Goal: Check status: Check status

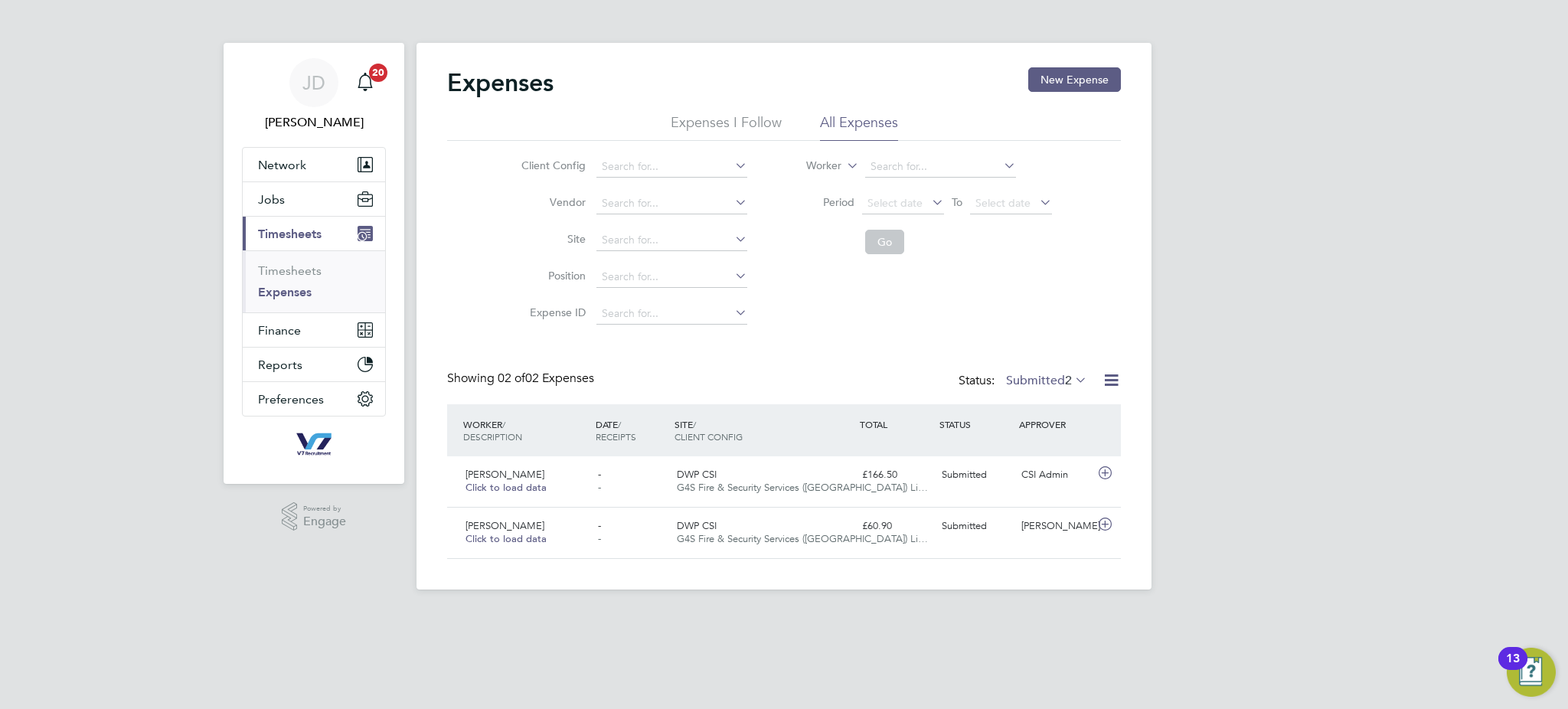
scroll to position [39, 185]
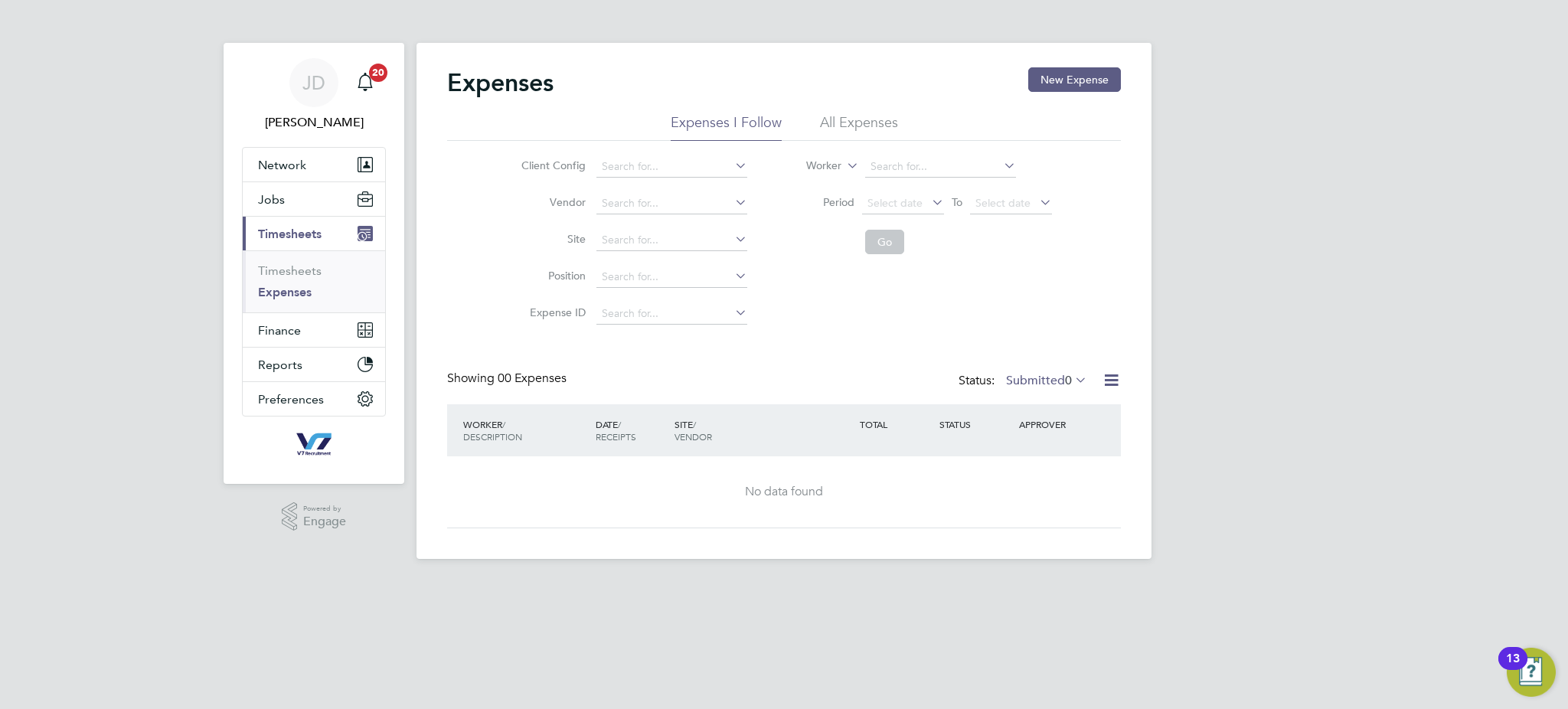
click at [1072, 389] on div "Status: Submitted 0" at bounding box center [1024, 381] width 131 height 21
click at [1068, 383] on span "0" at bounding box center [1068, 380] width 7 height 15
click at [1062, 402] on li "All" at bounding box center [1048, 406] width 71 height 21
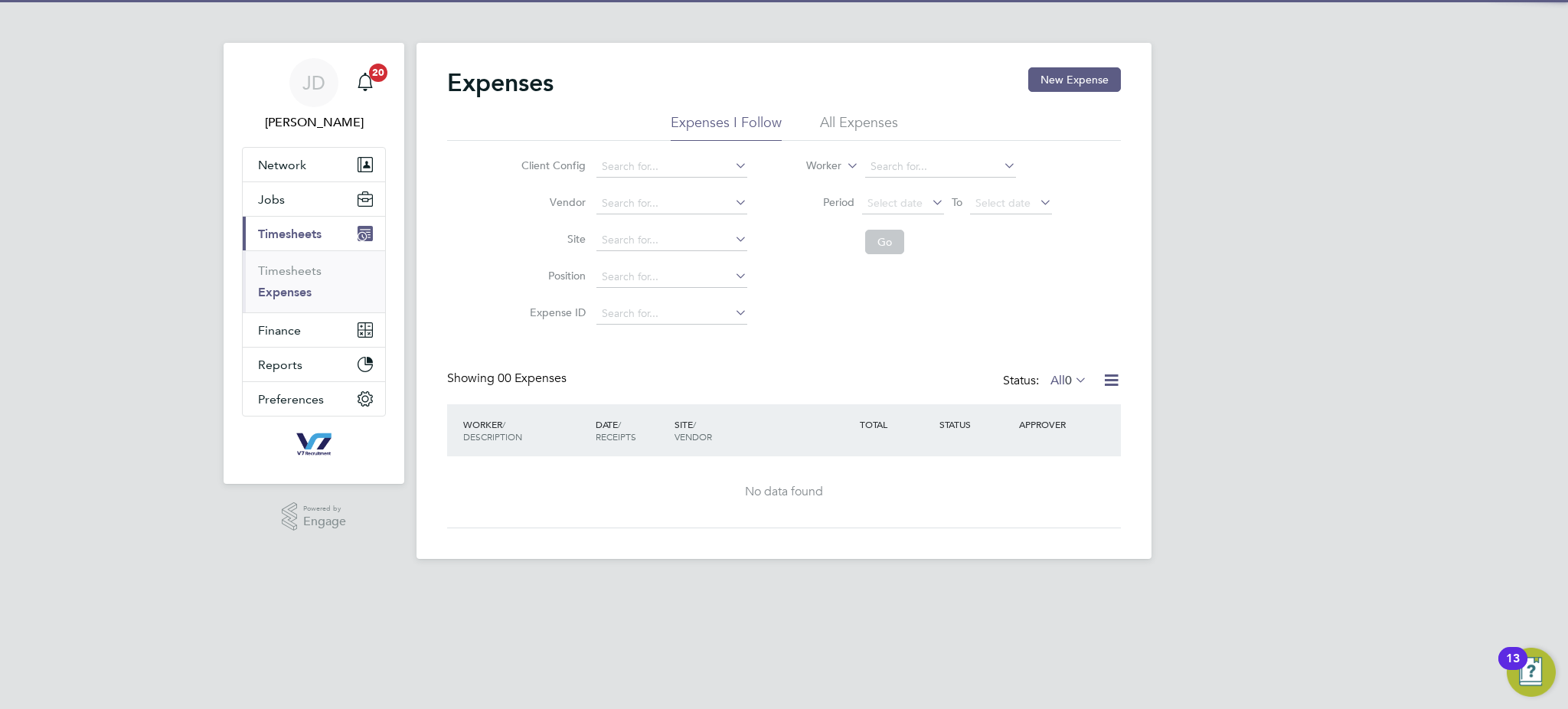
click at [1050, 383] on label "All 0" at bounding box center [1068, 380] width 37 height 15
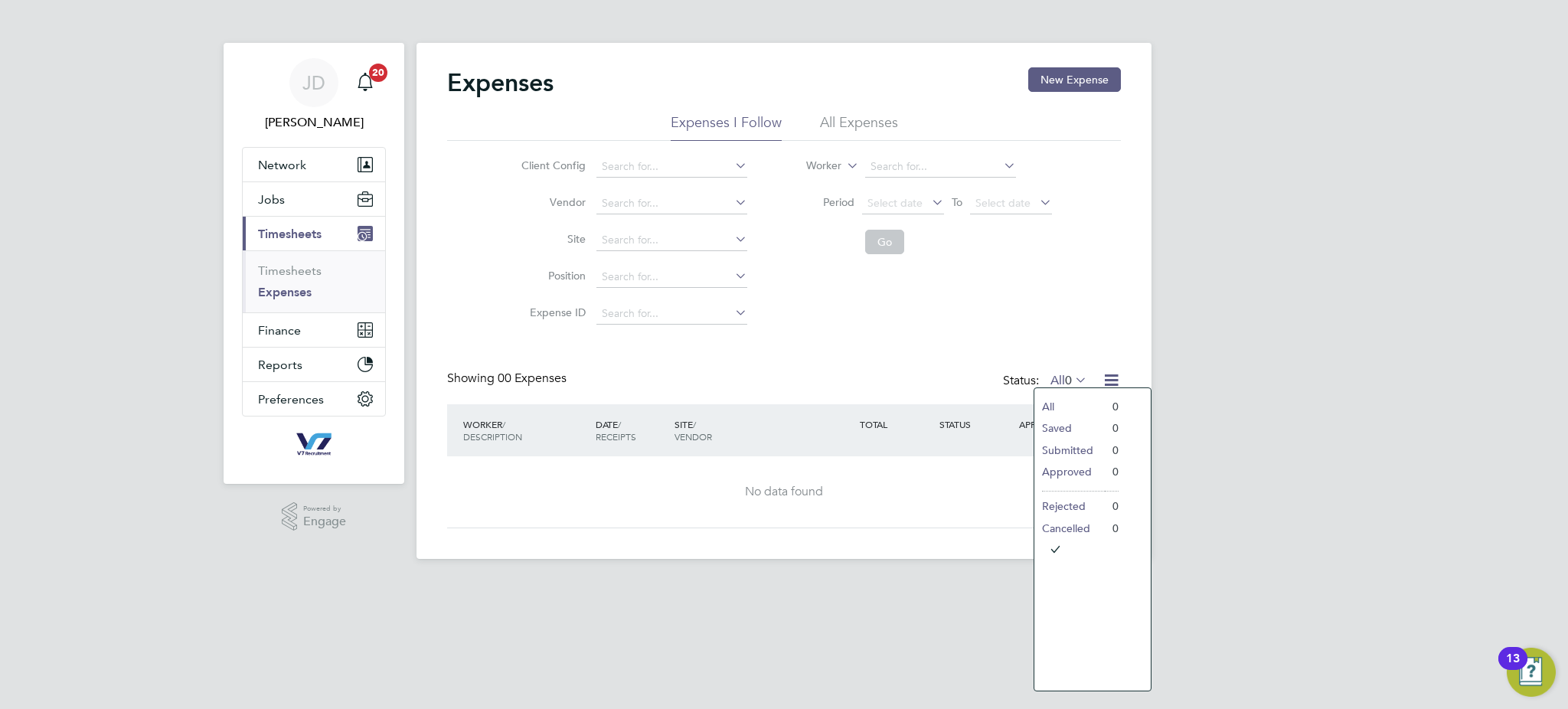
click at [841, 124] on li "All Expenses" at bounding box center [858, 127] width 78 height 28
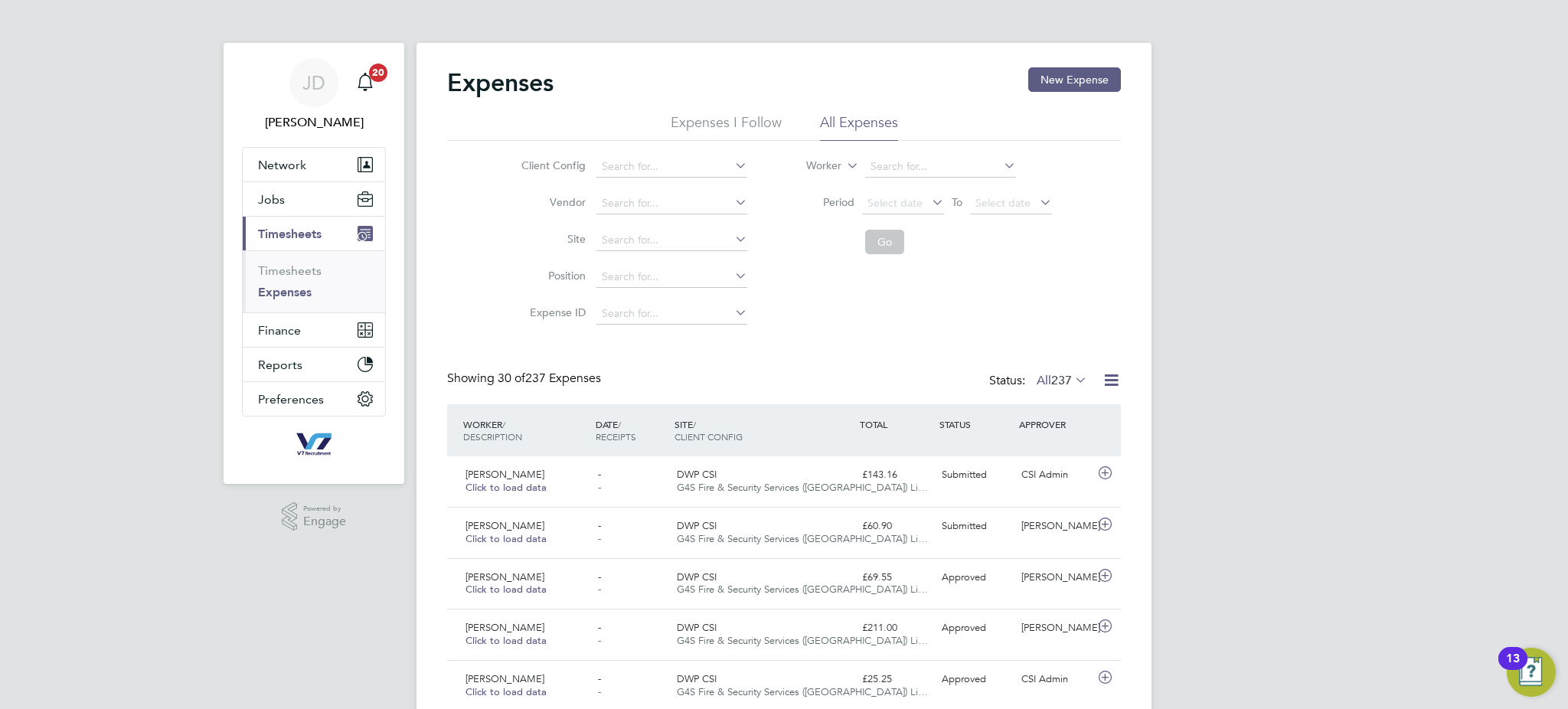
click at [288, 230] on span "Timesheets" at bounding box center [290, 234] width 64 height 14
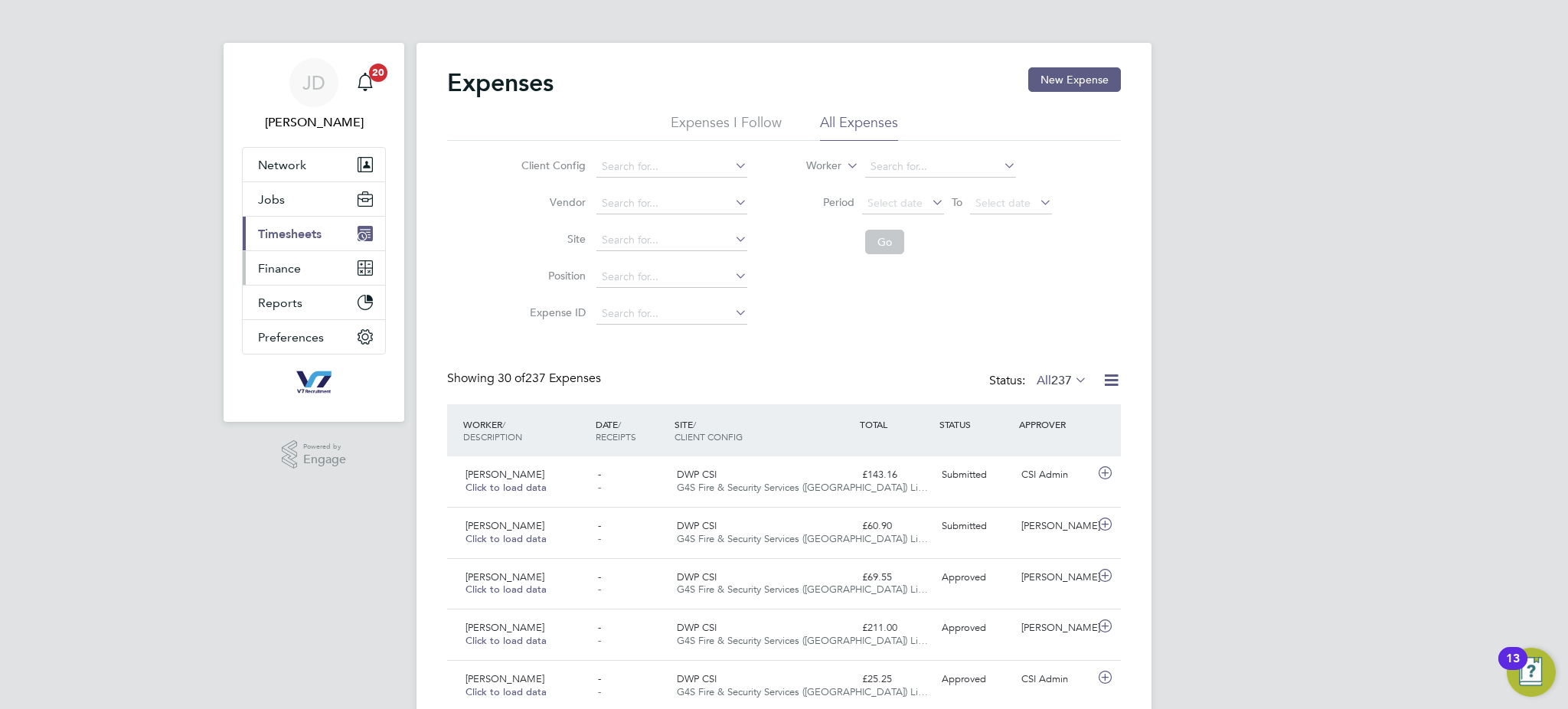
click at [287, 271] on span "Finance" at bounding box center [279, 268] width 42 height 14
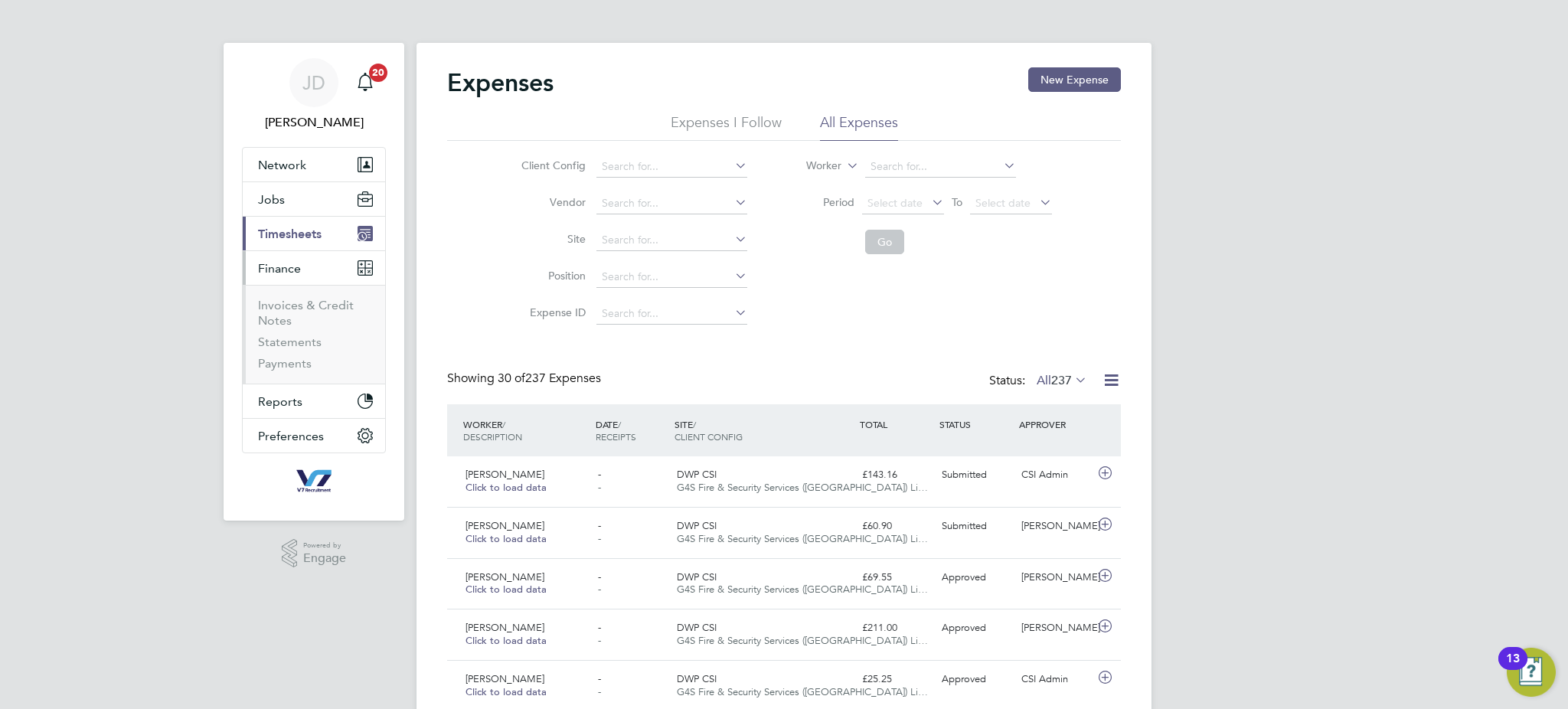
click at [292, 241] on span "Timesheets" at bounding box center [290, 234] width 64 height 14
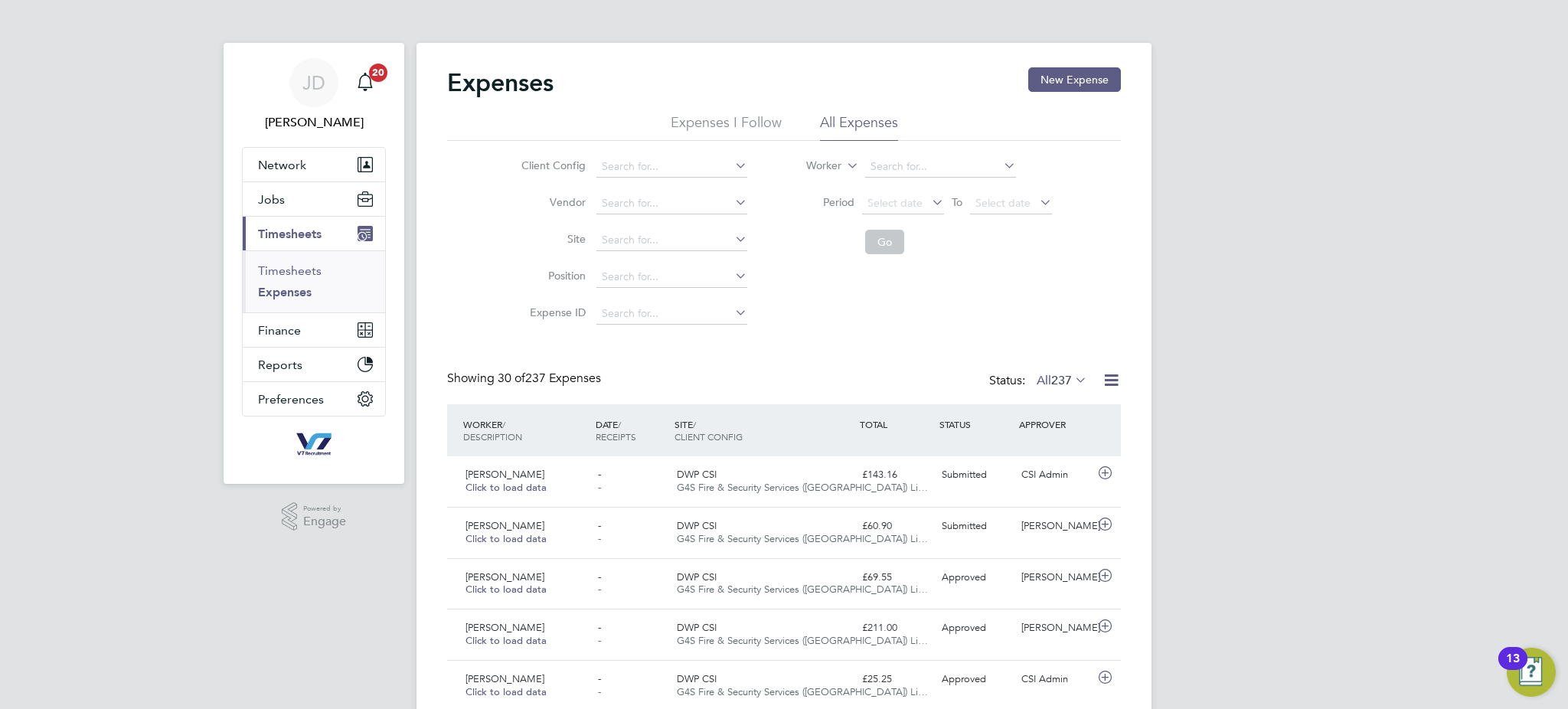
click at [290, 264] on link "Timesheets" at bounding box center [290, 271] width 64 height 14
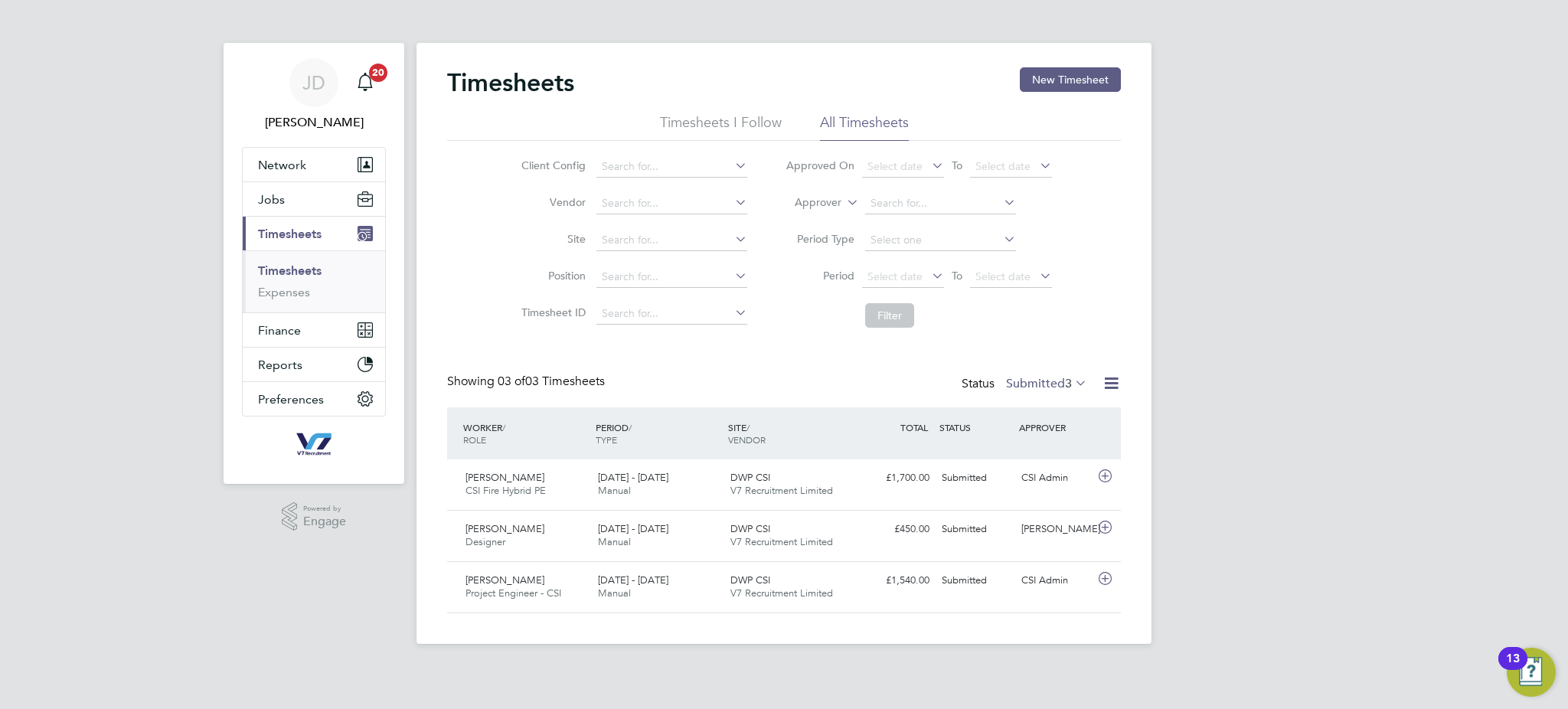
click at [1035, 381] on label "Submitted 3" at bounding box center [1046, 383] width 81 height 15
click at [1033, 406] on li "All" at bounding box center [1036, 409] width 71 height 21
